Goal: Register for event/course

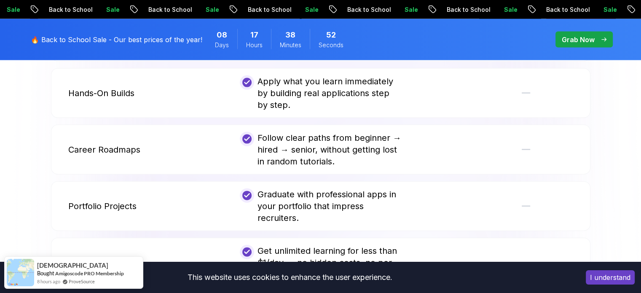
scroll to position [1855, 0]
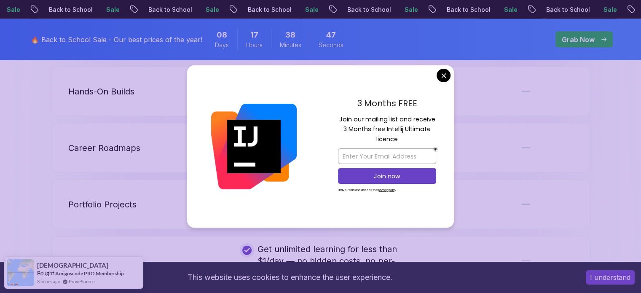
click at [612, 281] on button "I understand" at bounding box center [610, 277] width 49 height 14
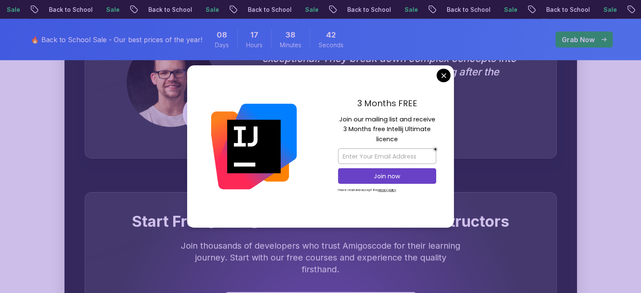
scroll to position [2428, 0]
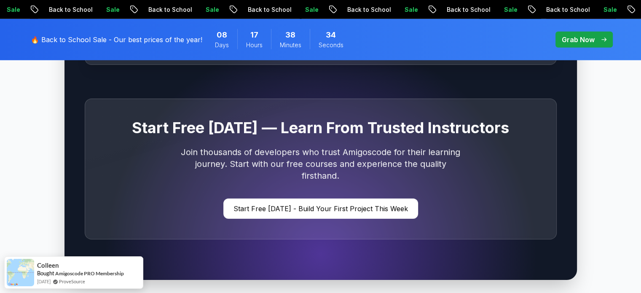
scroll to position [2525, 0]
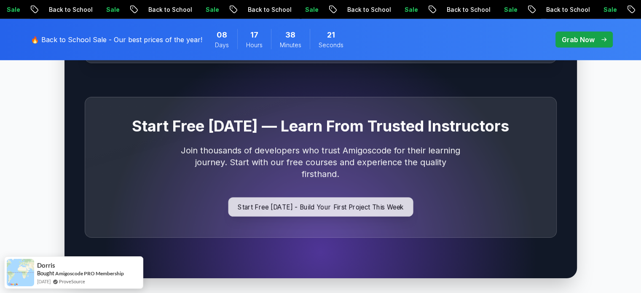
click at [378, 197] on p "Start Free Today - Build Your First Project This Week" at bounding box center [320, 206] width 185 height 19
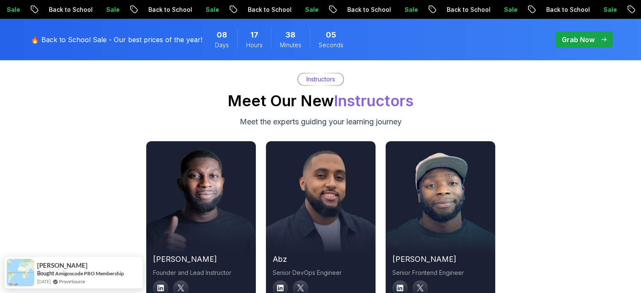
scroll to position [2892, 0]
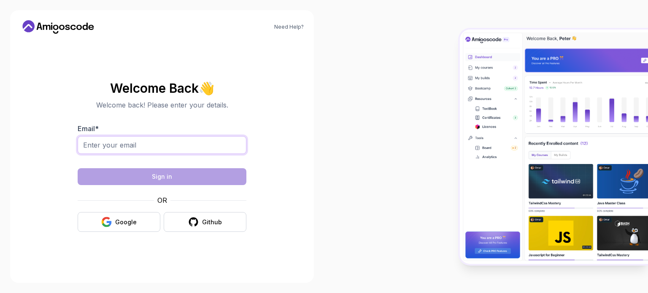
click at [188, 145] on input "Email *" at bounding box center [162, 145] width 169 height 18
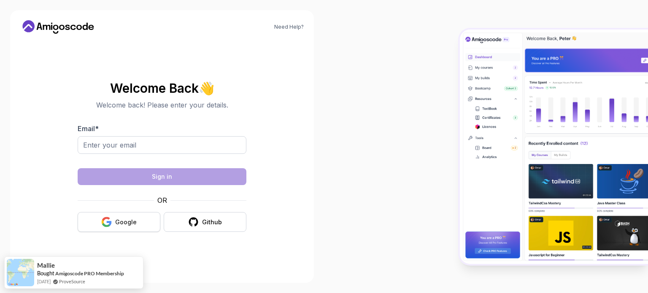
click at [142, 216] on button "Google" at bounding box center [119, 222] width 83 height 20
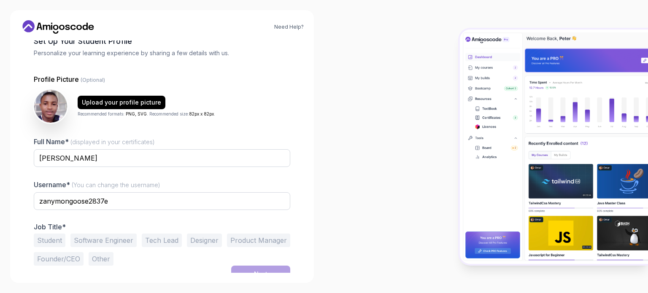
scroll to position [58, 0]
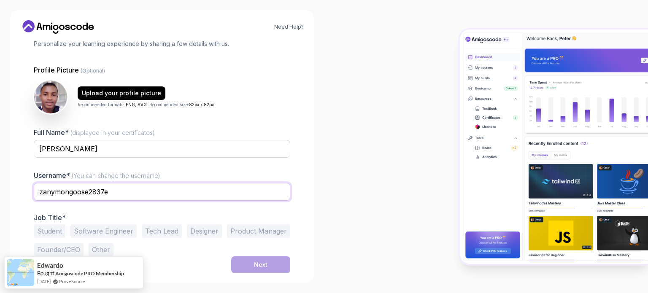
click at [131, 190] on input "zanymongoose2837e" at bounding box center [162, 192] width 256 height 18
type input "z"
type input "a"
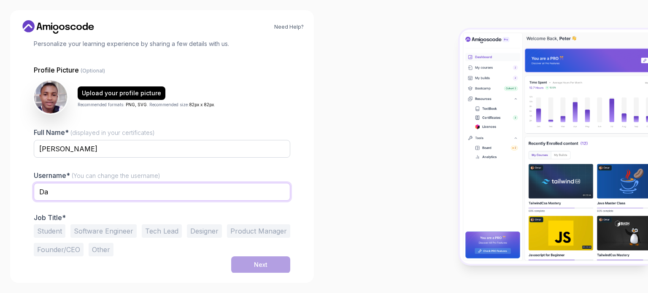
type input "D"
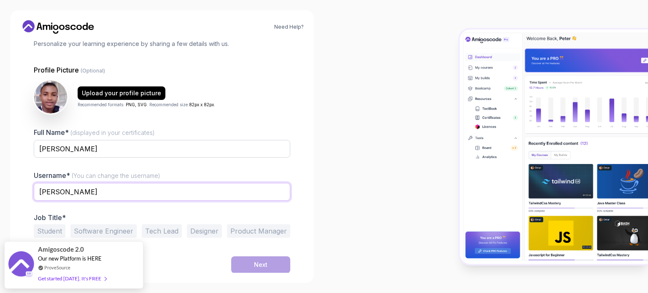
type input "abdulrahimj"
click at [54, 230] on button "Student" at bounding box center [50, 230] width 32 height 13
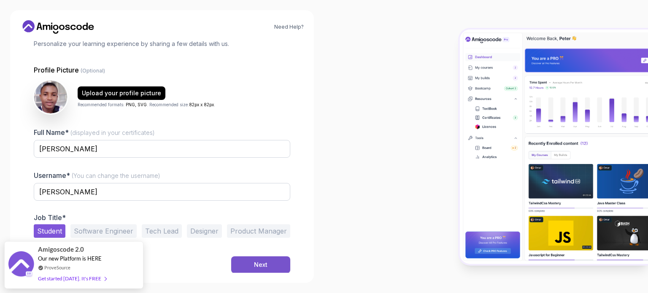
click at [271, 261] on button "Next" at bounding box center [260, 264] width 59 height 17
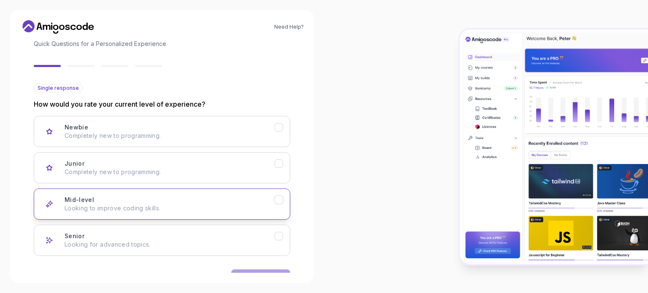
click at [275, 199] on icon "Mid-level" at bounding box center [279, 200] width 8 height 8
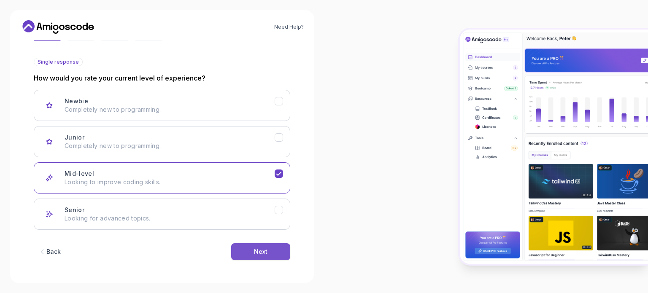
click at [270, 251] on button "Next" at bounding box center [260, 251] width 59 height 17
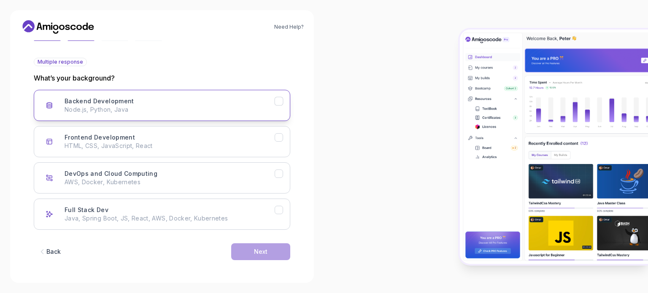
click at [276, 101] on icon "Backend Development" at bounding box center [279, 101] width 8 height 8
click at [265, 247] on div "Next" at bounding box center [260, 251] width 13 height 8
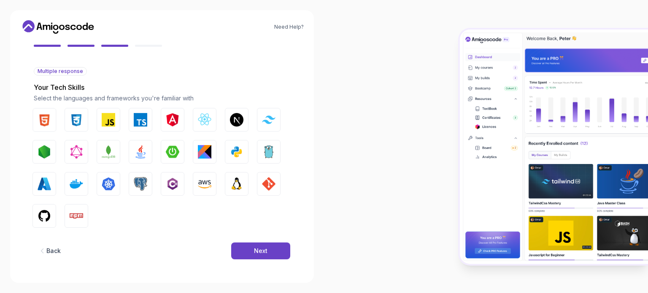
scroll to position [75, 0]
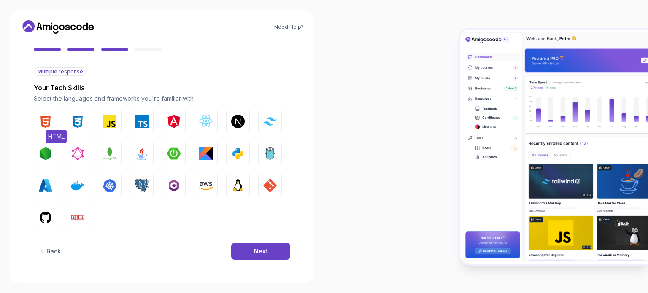
click at [49, 115] on img "button" at bounding box center [45, 121] width 13 height 13
click at [74, 118] on img "button" at bounding box center [77, 121] width 13 height 13
click at [102, 118] on button "JavaScript" at bounding box center [110, 122] width 24 height 24
click at [140, 153] on img "button" at bounding box center [141, 153] width 13 height 13
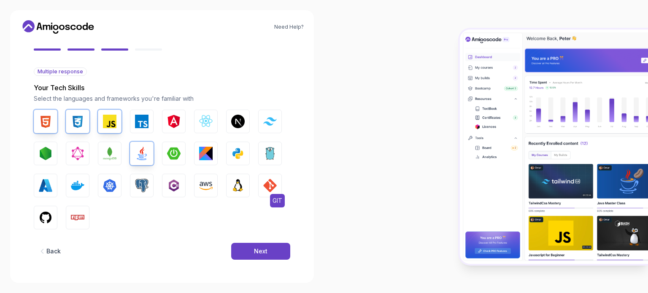
click at [261, 182] on button "GIT" at bounding box center [270, 186] width 24 height 24
click at [46, 211] on img "button" at bounding box center [45, 217] width 13 height 13
click at [245, 249] on button "Next" at bounding box center [260, 251] width 59 height 17
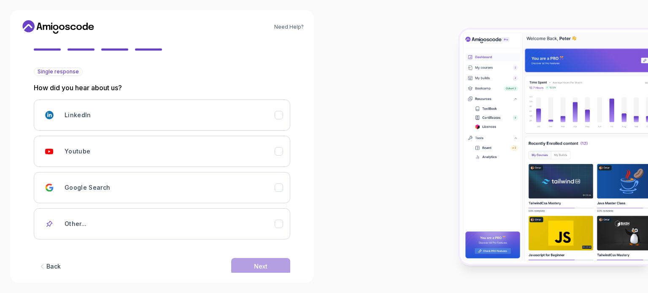
scroll to position [89, 0]
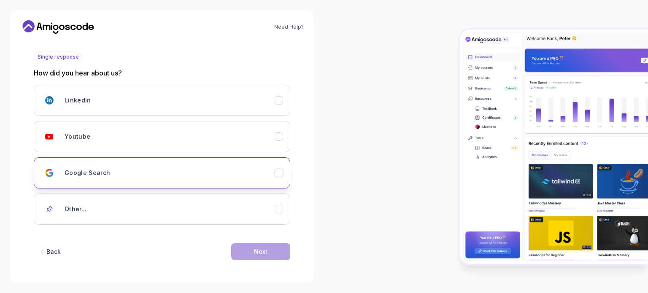
click at [275, 170] on icon "Google Search" at bounding box center [279, 173] width 8 height 8
click at [253, 251] on button "Next" at bounding box center [260, 251] width 59 height 17
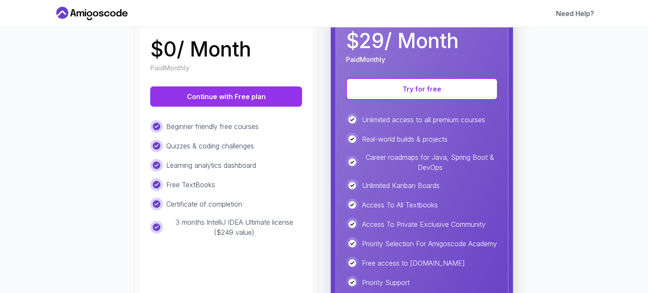
scroll to position [110, 0]
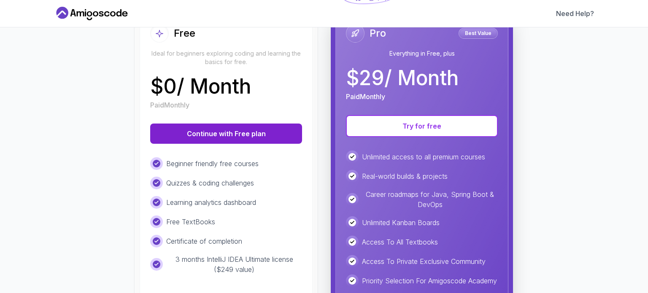
click at [232, 132] on button "Continue with Free plan" at bounding box center [226, 134] width 152 height 20
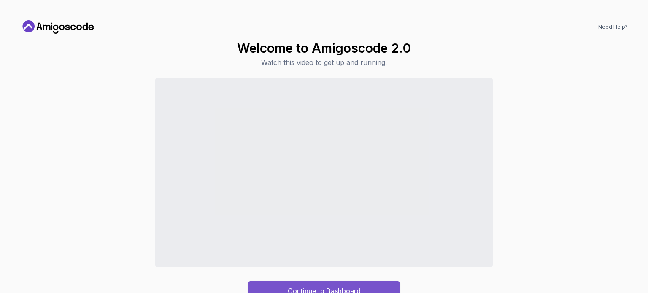
click at [373, 283] on button "Continue to Dashboard" at bounding box center [324, 291] width 152 height 20
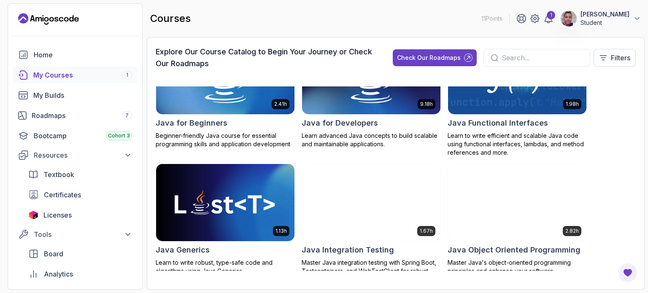
scroll to position [693, 0]
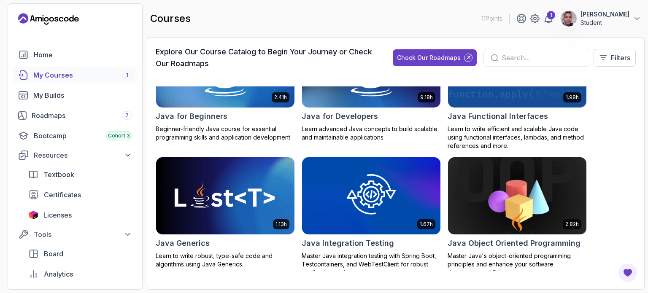
click at [492, 199] on img at bounding box center [516, 195] width 145 height 81
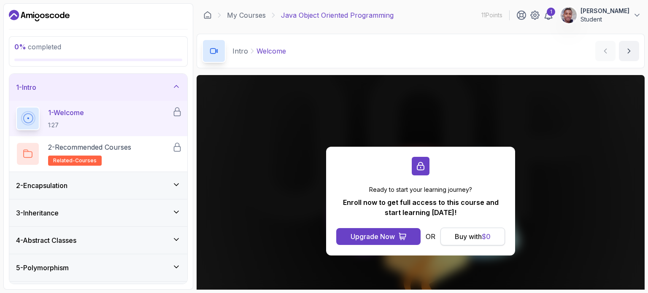
click at [464, 235] on div "Buy with $ 0" at bounding box center [472, 236] width 36 height 10
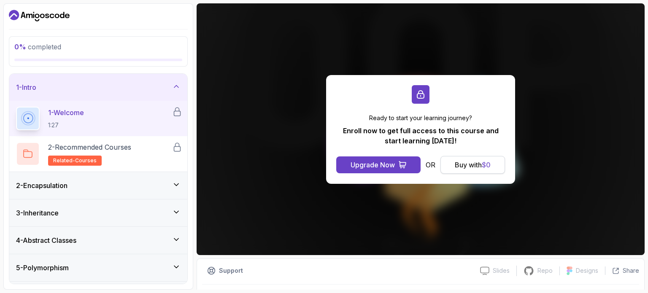
scroll to position [72, 0]
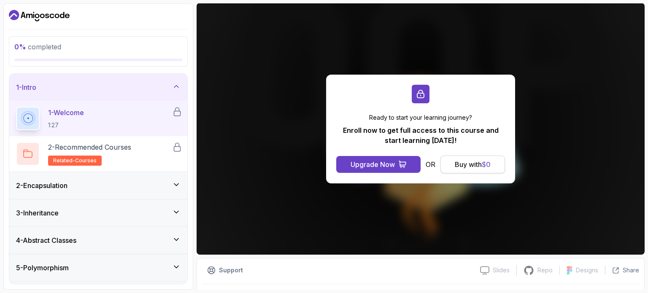
click at [459, 166] on div "Buy with $ 0" at bounding box center [472, 164] width 36 height 10
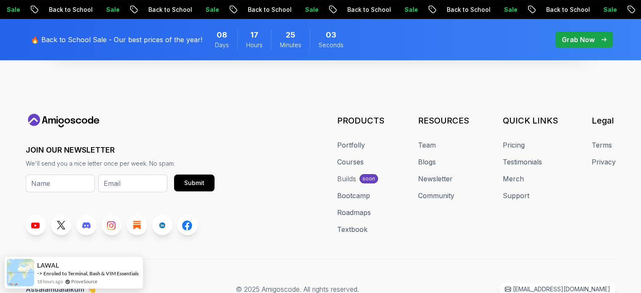
scroll to position [3276, 0]
click at [551, 285] on p "[EMAIL_ADDRESS][DOMAIN_NAME]" at bounding box center [561, 289] width 92 height 8
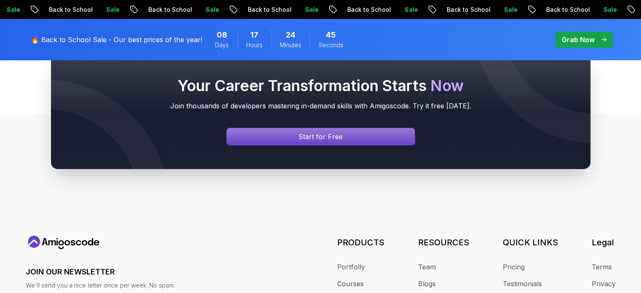
scroll to position [3298, 0]
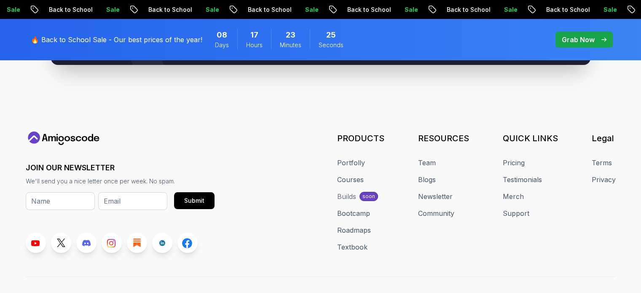
scroll to position [3298, 0]
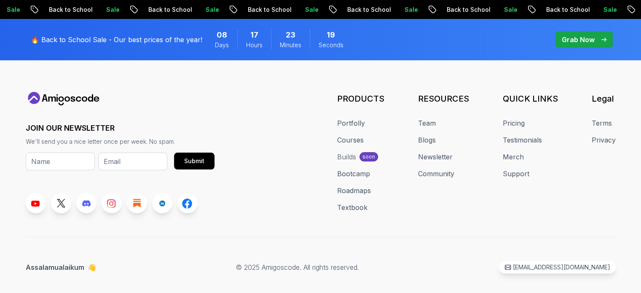
click at [91, 261] on span "👋" at bounding box center [92, 267] width 12 height 13
click at [74, 262] on p "Assalamualaikum 👋" at bounding box center [61, 267] width 70 height 10
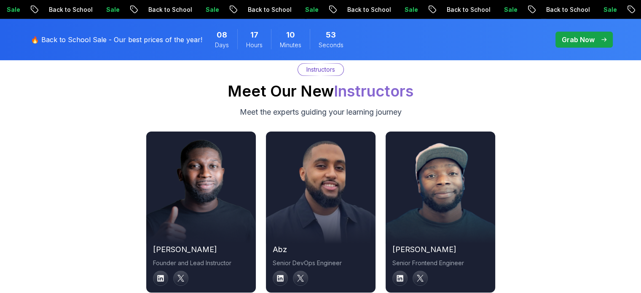
scroll to position [2828, 0]
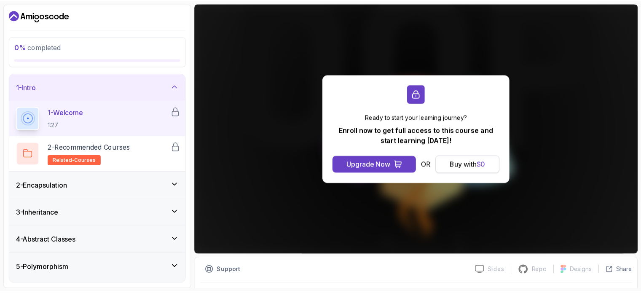
scroll to position [95, 0]
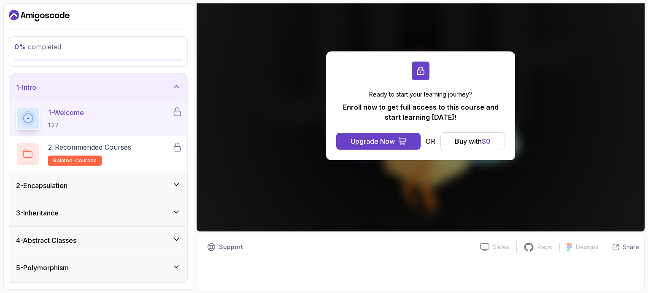
click at [126, 109] on div "1 - Welcome 1:27" at bounding box center [94, 119] width 156 height 24
click at [175, 183] on icon at bounding box center [176, 184] width 8 height 8
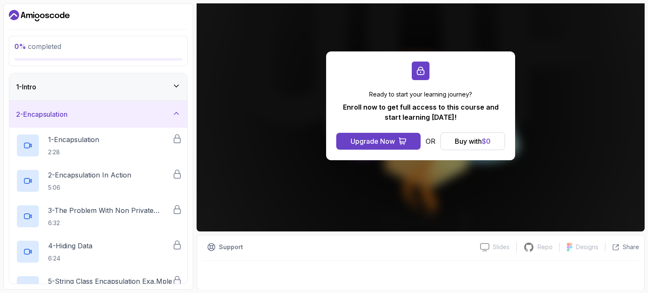
click at [175, 116] on icon at bounding box center [176, 113] width 8 height 8
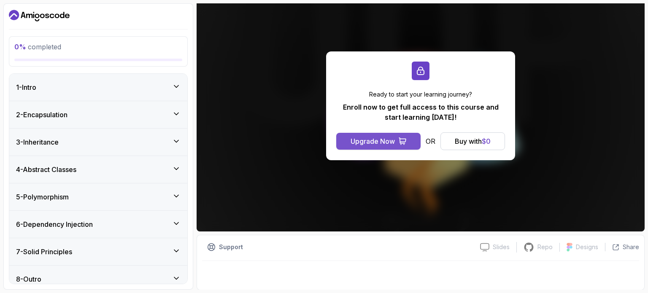
click at [376, 138] on div "Upgrade Now" at bounding box center [372, 141] width 44 height 10
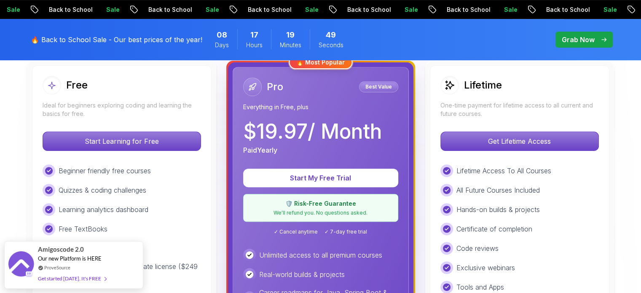
scroll to position [234, 0]
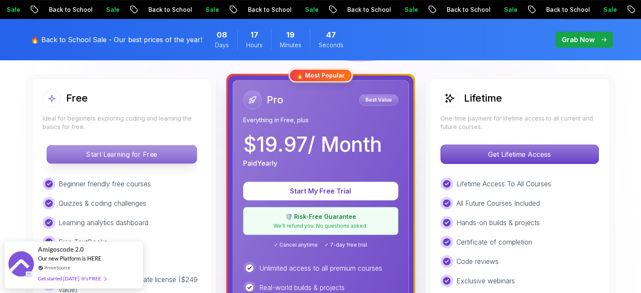
click at [145, 153] on p "Start Learning for Free" at bounding box center [122, 154] width 150 height 18
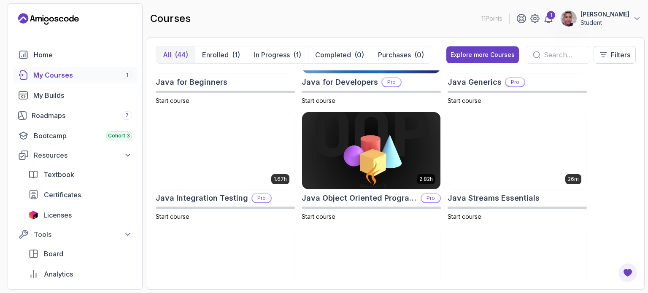
scroll to position [657, 0]
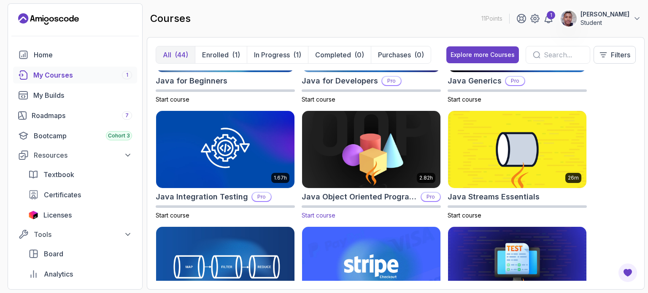
click at [363, 161] on img at bounding box center [370, 149] width 145 height 81
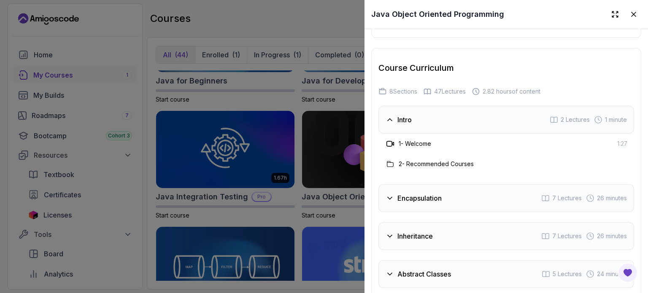
scroll to position [1358, 0]
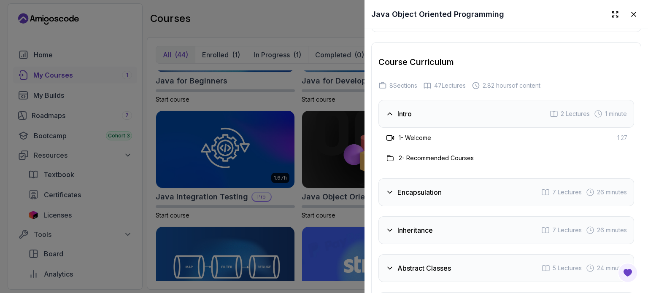
click at [495, 107] on div "Intro 2 Lectures 1 minute" at bounding box center [505, 114] width 255 height 28
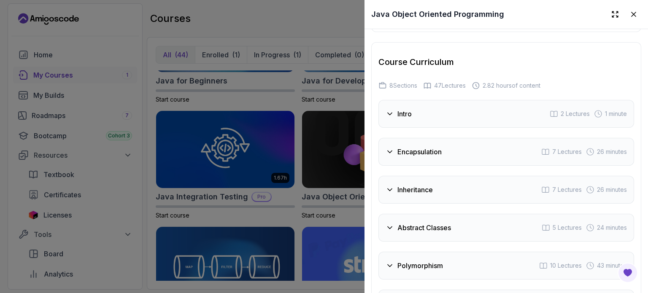
click at [495, 107] on div "Intro 2 Lectures 1 minute" at bounding box center [505, 114] width 255 height 28
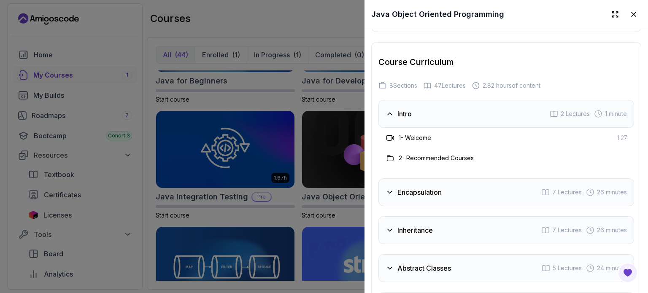
click at [391, 135] on icon at bounding box center [389, 137] width 5 height 5
click at [411, 134] on h3 "1 - Welcome" at bounding box center [414, 138] width 32 height 8
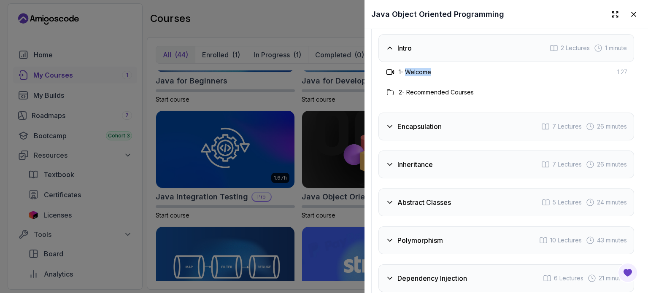
scroll to position [1425, 0]
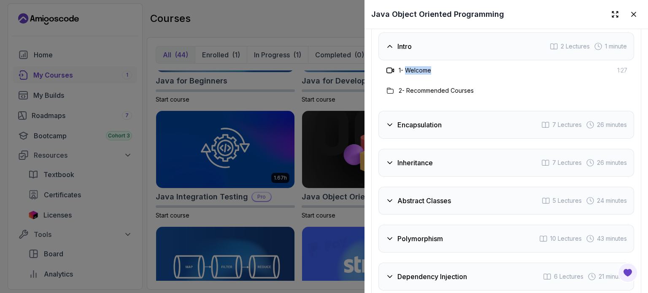
click at [402, 121] on h3 "Encapsulation" at bounding box center [419, 125] width 44 height 10
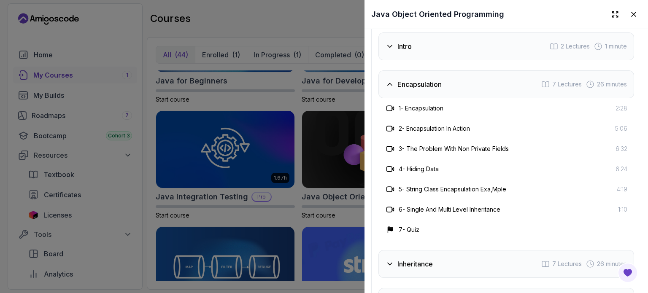
click at [391, 106] on icon at bounding box center [389, 108] width 5 height 5
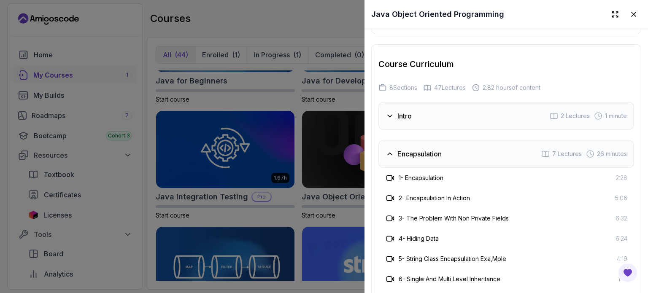
scroll to position [1353, 0]
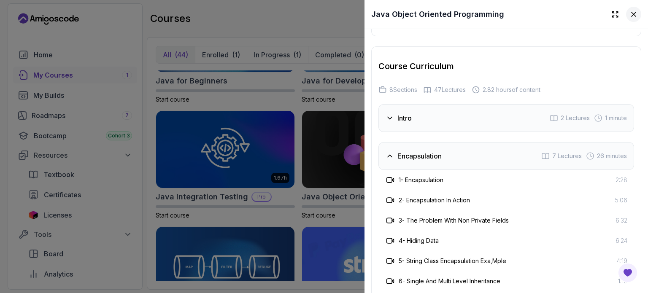
click at [629, 18] on icon at bounding box center [633, 14] width 8 height 8
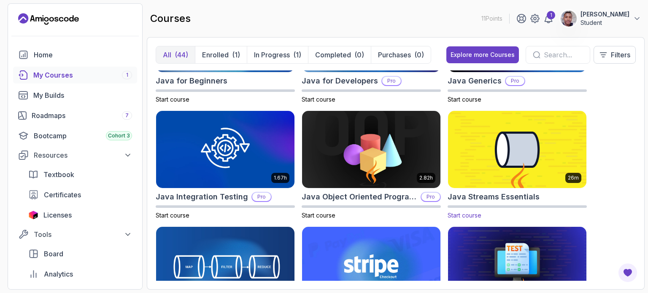
click at [515, 175] on img at bounding box center [516, 149] width 145 height 81
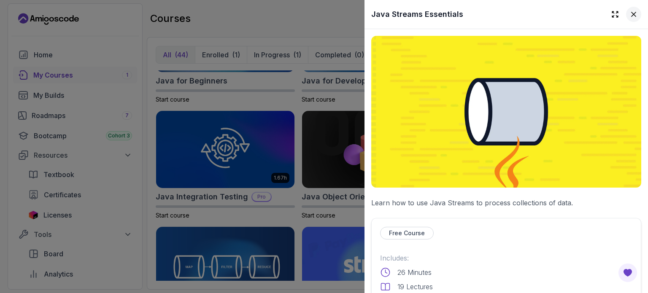
click at [629, 16] on icon at bounding box center [633, 14] width 8 height 8
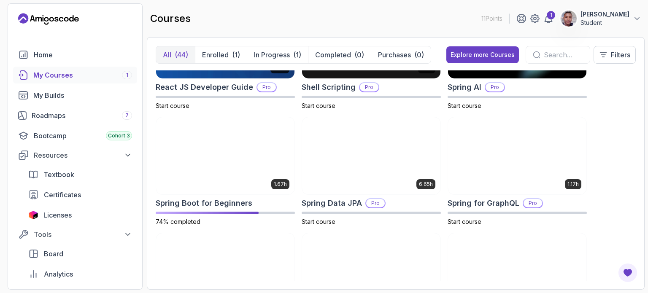
scroll to position [1347, 0]
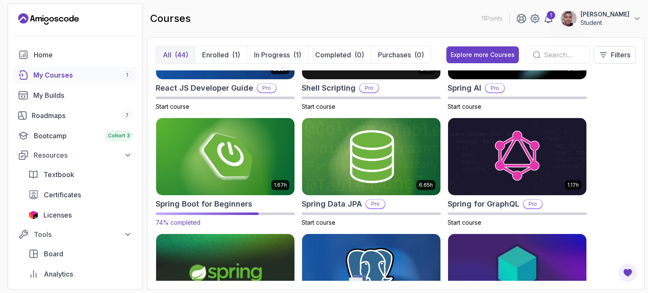
click at [247, 167] on img at bounding box center [225, 156] width 145 height 81
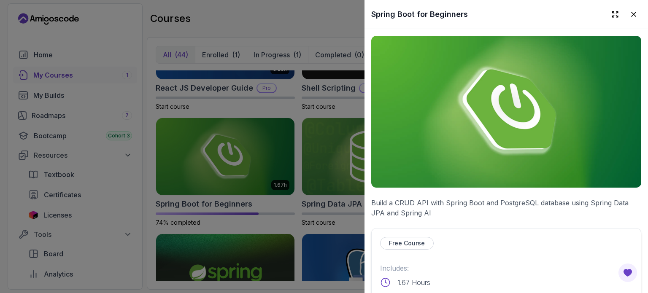
click at [405, 240] on p "Free Course" at bounding box center [407, 243] width 36 height 8
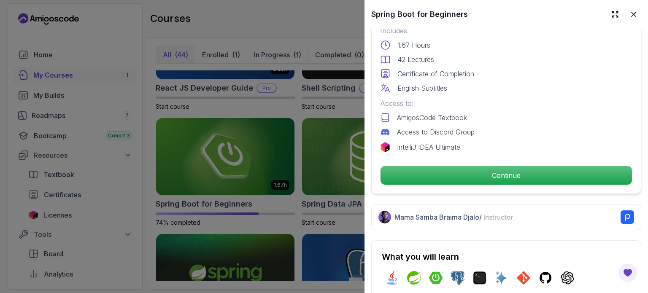
scroll to position [237, 0]
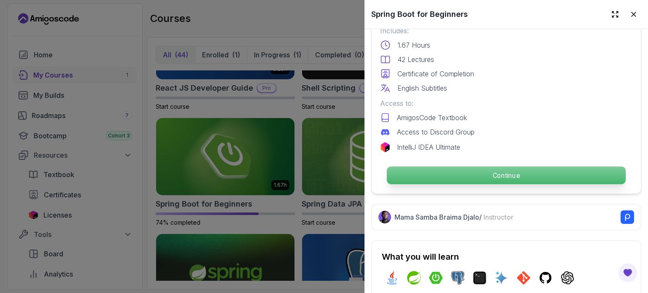
click at [432, 167] on p "Continue" at bounding box center [506, 176] width 239 height 18
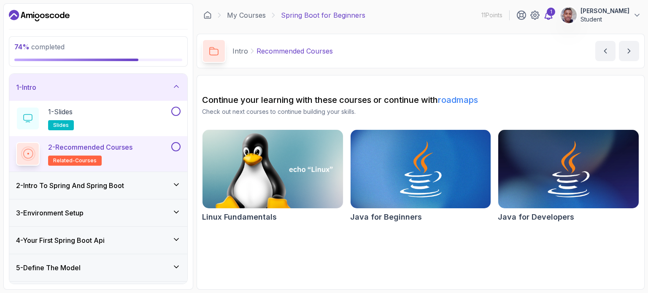
click at [546, 14] on div "1" at bounding box center [550, 12] width 8 height 8
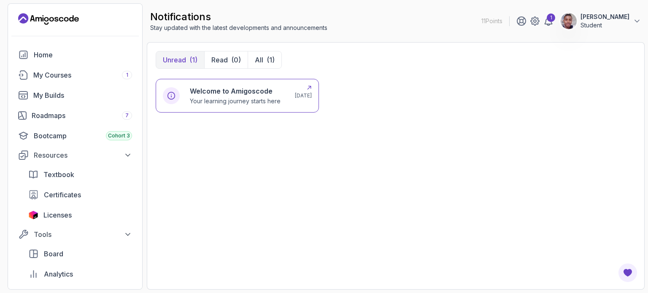
click at [243, 100] on p "Your learning journey starts here" at bounding box center [235, 101] width 91 height 8
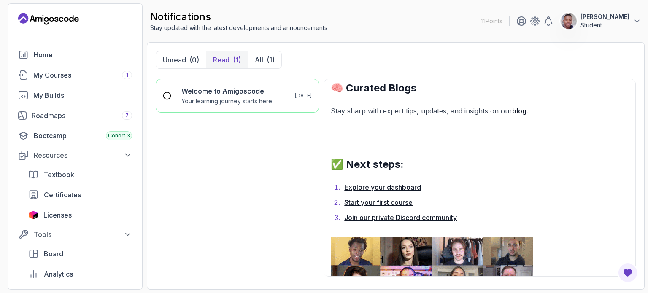
scroll to position [611, 0]
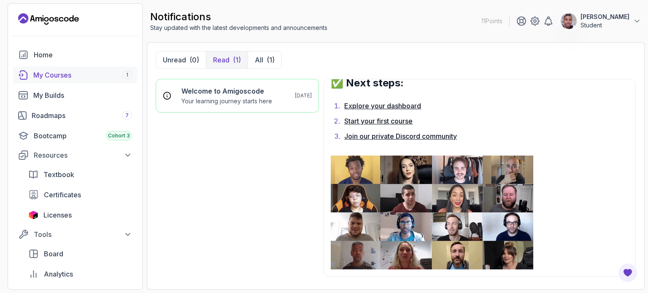
click at [65, 75] on div "My Courses 1" at bounding box center [82, 75] width 99 height 10
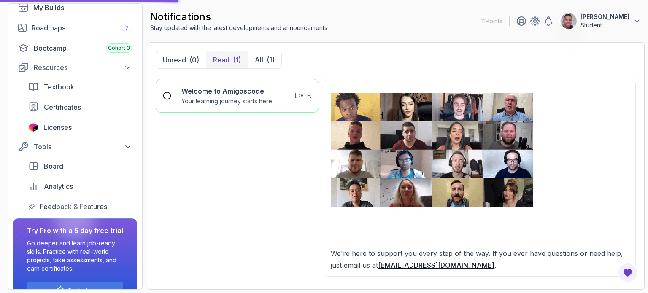
scroll to position [725, 0]
